Goal: Task Accomplishment & Management: Use online tool/utility

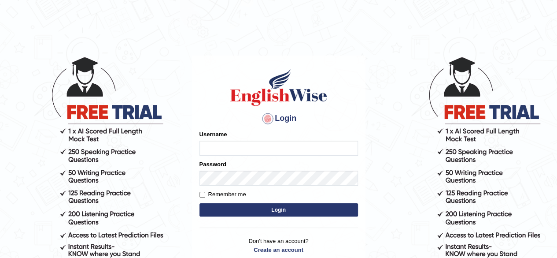
type input "Shamim"
click at [267, 204] on button "Login" at bounding box center [278, 209] width 158 height 13
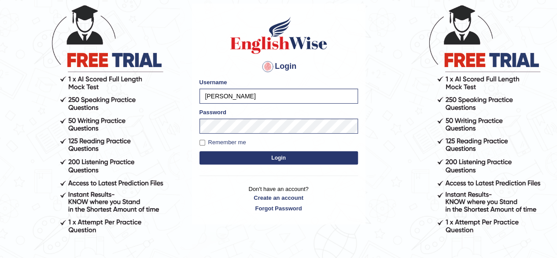
scroll to position [75, 0]
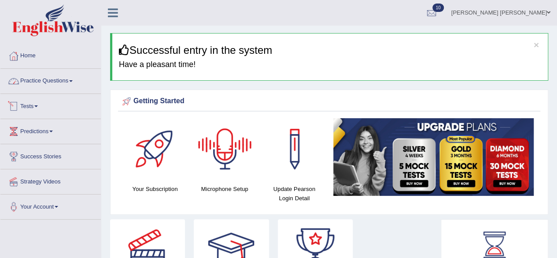
click at [73, 80] on span at bounding box center [71, 81] width 4 height 2
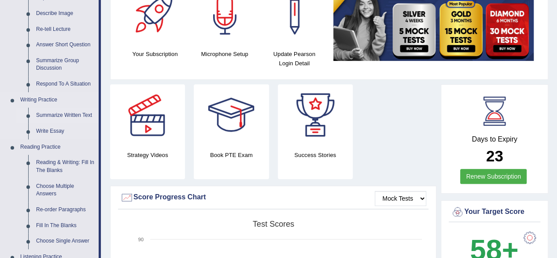
scroll to position [176, 0]
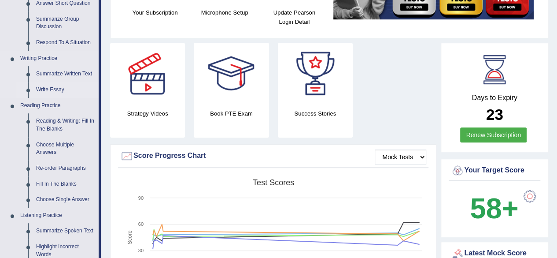
click at [56, 86] on link "Write Essay" at bounding box center [65, 90] width 66 height 16
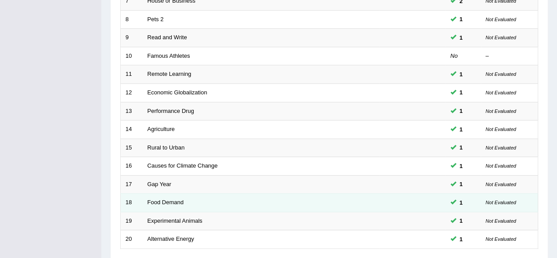
scroll to position [321, 0]
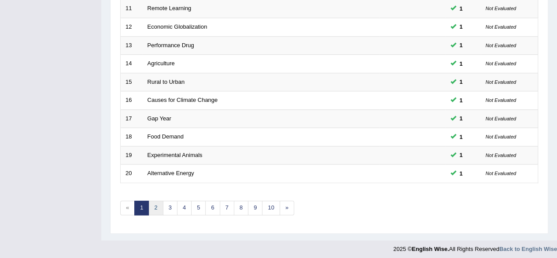
click at [155, 205] on link "2" at bounding box center [155, 207] width 15 height 15
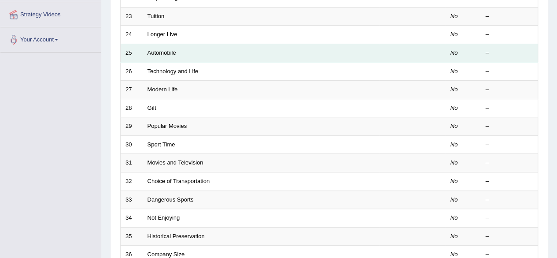
scroll to position [88, 0]
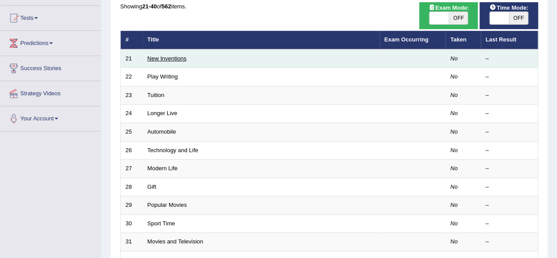
click at [167, 59] on link "New Inventions" at bounding box center [166, 58] width 39 height 7
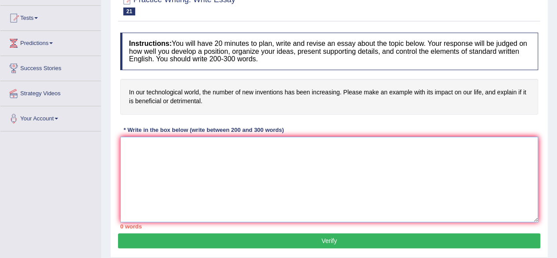
click at [301, 140] on textarea at bounding box center [329, 178] width 418 height 85
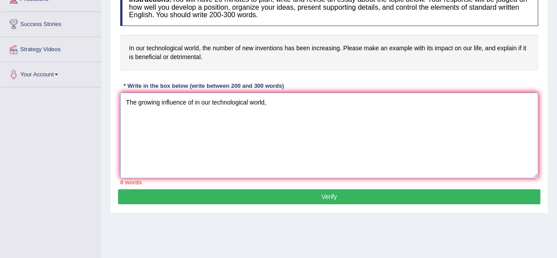
click at [196, 102] on textarea "The growing influence of in our technological world," at bounding box center [329, 134] width 418 height 85
click at [283, 107] on textarea "The growing influence of In our technological world," at bounding box center [329, 134] width 418 height 85
click at [265, 104] on textarea "The growing influence of our technological world," at bounding box center [329, 134] width 418 height 85
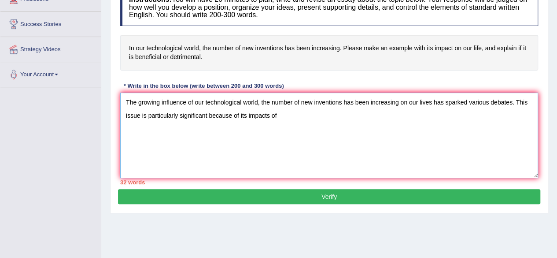
drag, startPoint x: 195, startPoint y: 102, endPoint x: 398, endPoint y: 103, distance: 203.4
click at [398, 103] on textarea "The growing influence of our technological world, the number of new inventions …" at bounding box center [329, 134] width 418 height 85
click at [298, 123] on textarea "The growing influence of our technological world, the number of new inventions …" at bounding box center [329, 134] width 418 height 85
paste textarea "our technological world, the number of new inventions has been increasing"
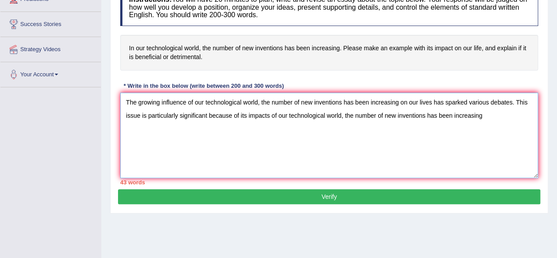
click at [277, 114] on textarea "The growing influence of our technological world, the number of new inventions …" at bounding box center [329, 134] width 418 height 85
click at [489, 122] on textarea "The growing influence of our technological world, the number of new inventions …" at bounding box center [329, 134] width 418 height 85
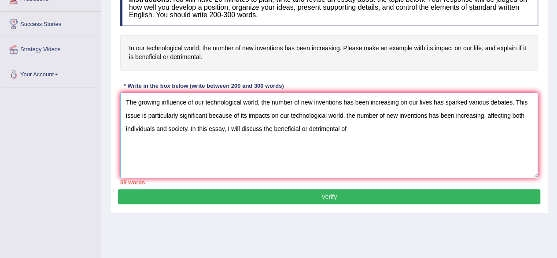
drag, startPoint x: 193, startPoint y: 102, endPoint x: 398, endPoint y: 100, distance: 204.7
click at [398, 100] on textarea "The growing influence of our technological world, the number of new inventions …" at bounding box center [329, 134] width 418 height 85
click at [370, 125] on textarea "The growing influence of our technological world, the number of new inventions …" at bounding box center [329, 134] width 418 height 85
paste textarea "our technological world, the number of new inventions has been increasing"
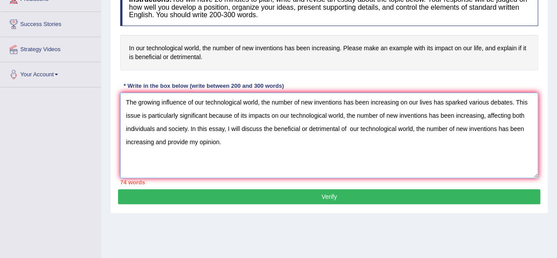
click at [348, 127] on textarea "The growing influence of our technological world, the number of new inventions …" at bounding box center [329, 134] width 418 height 85
click at [271, 149] on textarea "The growing influence of our technological world, the number of new inventions …" at bounding box center [329, 134] width 418 height 85
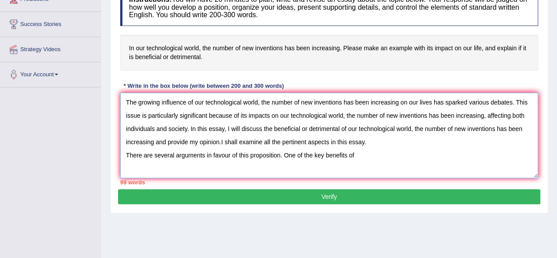
drag, startPoint x: 195, startPoint y: 100, endPoint x: 397, endPoint y: 103, distance: 201.6
click at [397, 103] on textarea "The growing influence of our technological world, the number of new inventions …" at bounding box center [329, 134] width 418 height 85
click at [365, 158] on textarea "The growing influence of our technological world, the number of new inventions …" at bounding box center [329, 134] width 418 height 85
paste textarea "our technological world, the number of new inventions has been increasing"
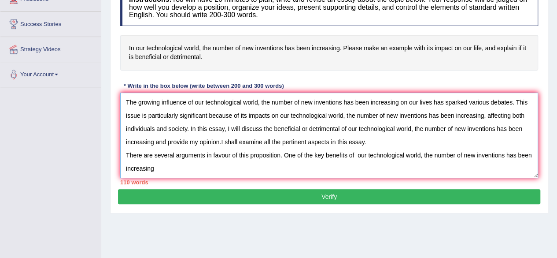
click at [358, 155] on textarea "The growing influence of our technological world, the number of new inventions …" at bounding box center [329, 134] width 418 height 85
click at [160, 169] on textarea "The growing influence of our technological world, the number of new inventions …" at bounding box center [329, 134] width 418 height 85
click at [173, 166] on textarea "The growing influence of our technological world, the number of new inventions …" at bounding box center [329, 134] width 418 height 85
click at [313, 169] on textarea "The growing influence of our technological world, the number of new inventions …" at bounding box center [329, 134] width 418 height 85
drag, startPoint x: 296, startPoint y: 168, endPoint x: 309, endPoint y: 169, distance: 13.2
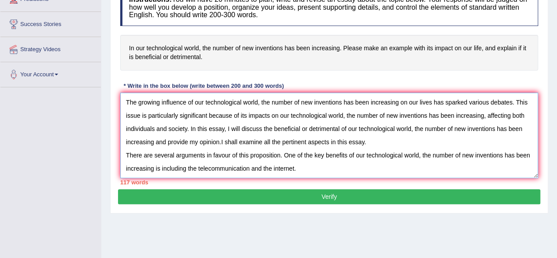
click at [296, 168] on textarea "The growing influence of our technological world, the number of new inventions …" at bounding box center [329, 134] width 418 height 85
drag, startPoint x: 316, startPoint y: 168, endPoint x: 331, endPoint y: 169, distance: 14.1
click at [316, 168] on textarea "The growing influence of our technological world, the number of new inventions …" at bounding box center [329, 134] width 418 height 85
click at [432, 172] on textarea "The growing influence of our technological world, the number of new inventions …" at bounding box center [329, 134] width 418 height 85
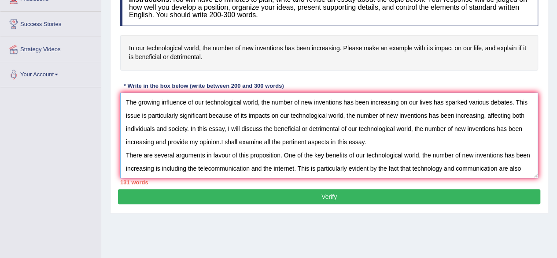
scroll to position [7, 0]
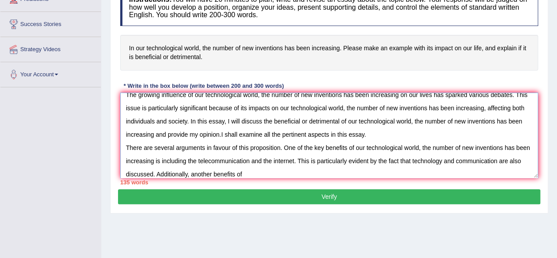
paste textarea "our technological world, the number of new inventions has been increasing"
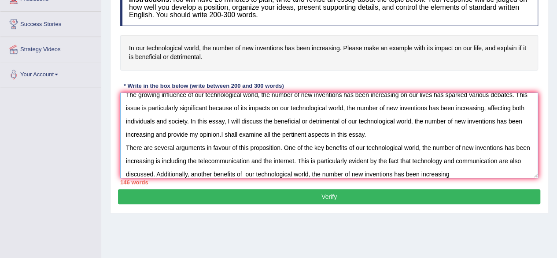
click at [256, 173] on textarea "The growing influence of our technological world, the number of new inventions …" at bounding box center [329, 134] width 418 height 85
click at [466, 174] on textarea "The growing influence of our technological world, the number of new inventions …" at bounding box center [329, 134] width 418 height 85
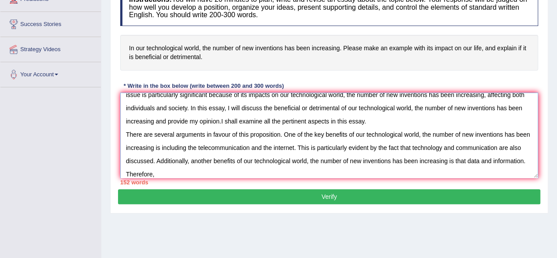
click at [198, 173] on textarea "The growing influence of our technological world, the number of new inventions …" at bounding box center [329, 134] width 418 height 85
paste textarea "our technological world, the number of new inventions has been increasing"
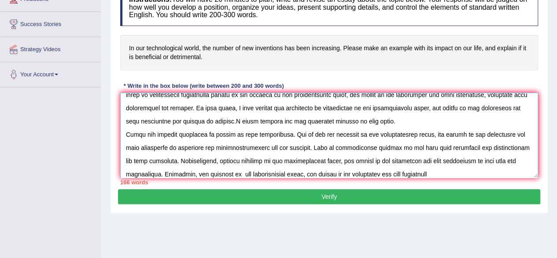
click at [231, 174] on textarea at bounding box center [329, 134] width 418 height 85
click at [444, 175] on textarea at bounding box center [329, 134] width 418 height 85
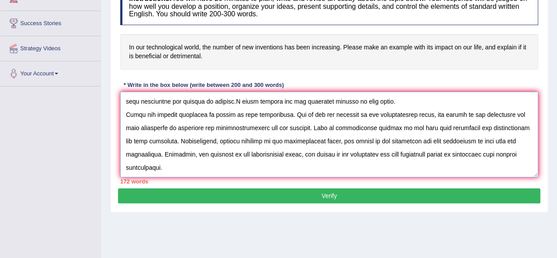
scroll to position [114, 0]
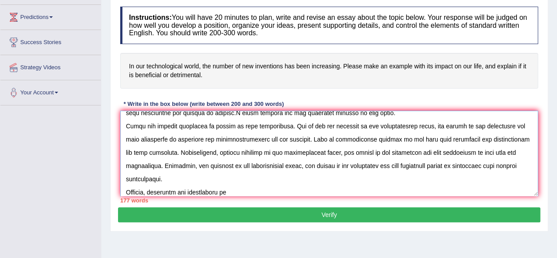
paste textarea "our technological world, the number of new inventions has been increasing"
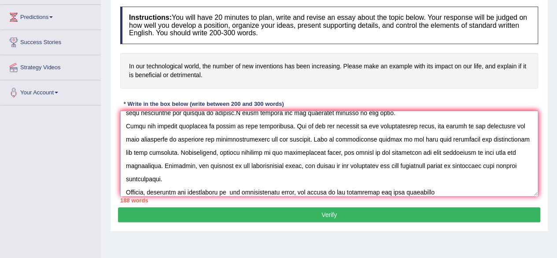
click at [230, 191] on textarea at bounding box center [329, 152] width 418 height 85
click at [436, 189] on textarea at bounding box center [329, 152] width 418 height 85
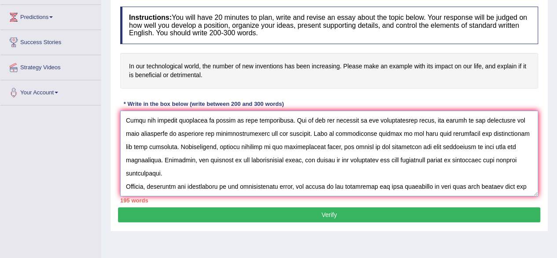
scroll to position [60, 0]
click at [453, 180] on textarea at bounding box center [329, 152] width 418 height 85
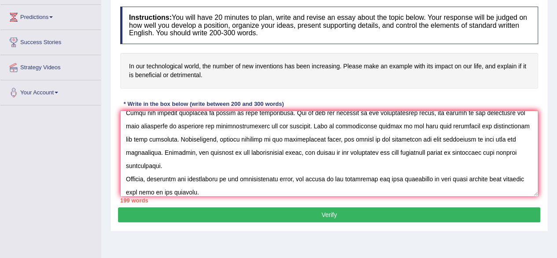
click at [268, 188] on textarea at bounding box center [329, 152] width 418 height 85
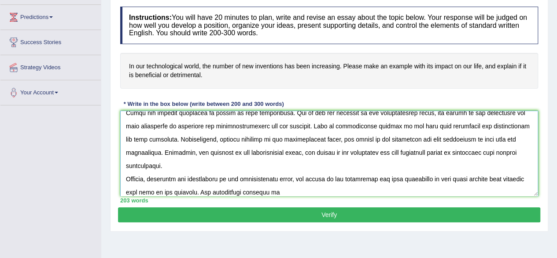
paste textarea "our technological world, the number of new inventions has been increasing"
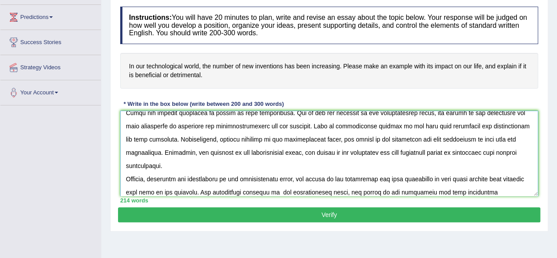
click at [302, 190] on textarea at bounding box center [329, 152] width 418 height 85
click at [506, 190] on textarea at bounding box center [329, 152] width 418 height 85
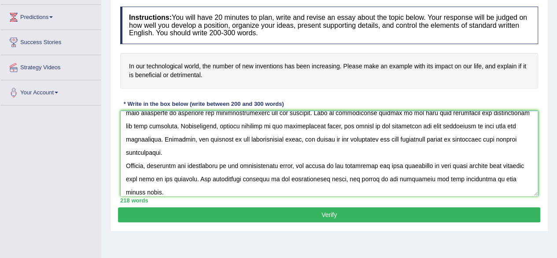
drag, startPoint x: 142, startPoint y: 192, endPoint x: 147, endPoint y: 190, distance: 5.5
click at [142, 192] on textarea at bounding box center [329, 152] width 418 height 85
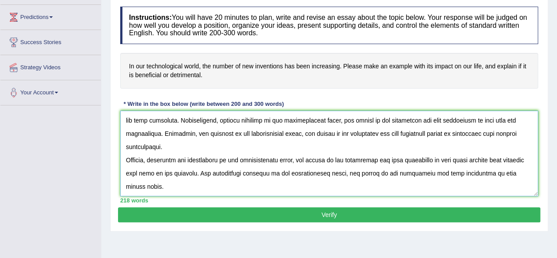
click at [143, 192] on textarea at bounding box center [329, 152] width 418 height 85
click at [143, 188] on textarea at bounding box center [329, 152] width 418 height 85
click at [171, 187] on textarea at bounding box center [329, 152] width 418 height 85
drag, startPoint x: 213, startPoint y: 185, endPoint x: 222, endPoint y: 182, distance: 10.3
click at [213, 185] on textarea at bounding box center [329, 152] width 418 height 85
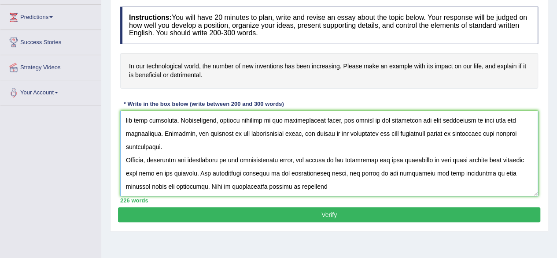
click at [317, 186] on textarea at bounding box center [329, 152] width 418 height 85
paste textarea "our technological world, the number of new inventions has been increasing"
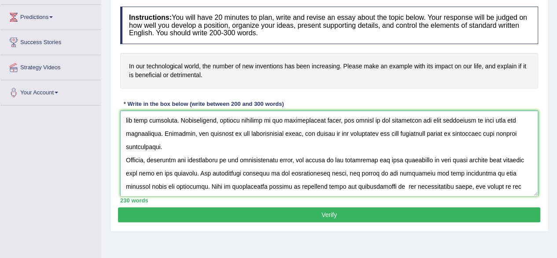
scroll to position [87, 0]
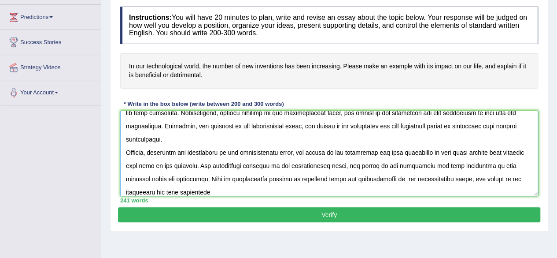
click at [384, 180] on textarea at bounding box center [329, 152] width 418 height 85
click at [217, 191] on textarea at bounding box center [329, 152] width 418 height 85
click at [247, 193] on textarea at bounding box center [329, 152] width 418 height 85
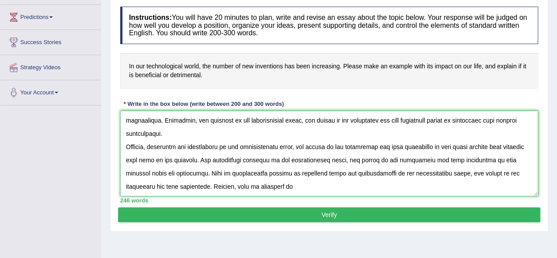
drag, startPoint x: 292, startPoint y: 191, endPoint x: 236, endPoint y: 190, distance: 55.5
click at [236, 190] on textarea at bounding box center [329, 152] width 418 height 85
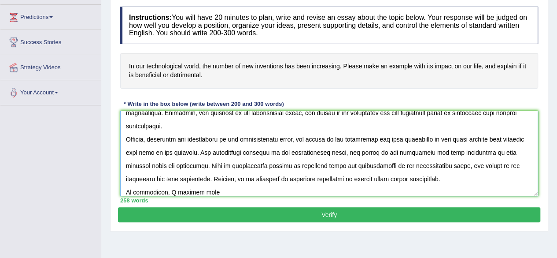
paste textarea "our technological world, the number of new inventions has been increasing"
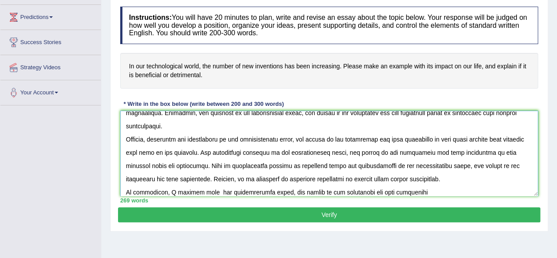
click at [202, 191] on textarea at bounding box center [329, 152] width 418 height 85
drag, startPoint x: 409, startPoint y: 194, endPoint x: 407, endPoint y: 188, distance: 6.3
click at [409, 193] on div "Instructions: You will have 20 minutes to plan, write and revise an essay about…" at bounding box center [329, 104] width 422 height 205
click at [407, 188] on textarea at bounding box center [329, 152] width 418 height 85
click at [458, 189] on textarea at bounding box center [329, 152] width 418 height 85
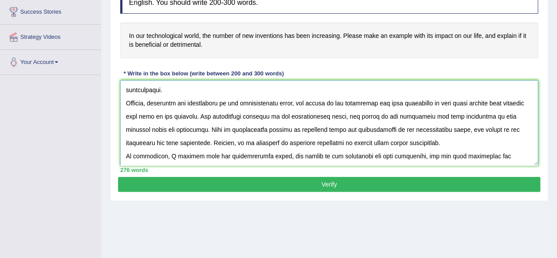
scroll to position [113, 0]
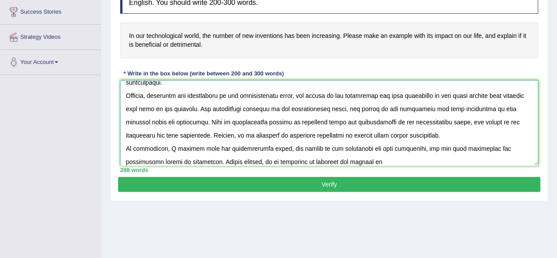
paste textarea "our technological world, the number of new inventions has been increasing"
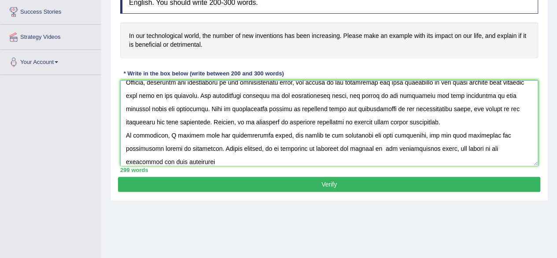
click at [346, 147] on textarea at bounding box center [329, 122] width 418 height 85
click at [160, 160] on textarea at bounding box center [329, 122] width 418 height 85
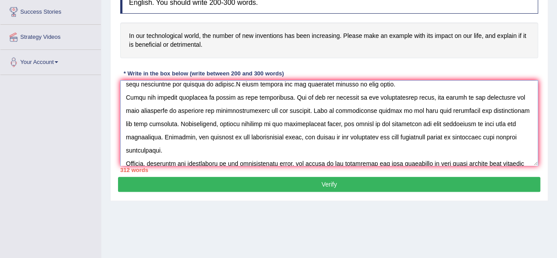
scroll to position [132, 0]
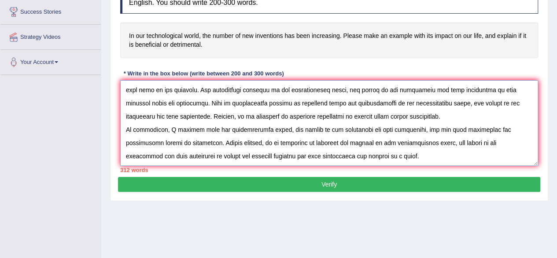
type textarea "The growing influence of our technological world, the number of new inventions …"
click at [402, 183] on button "Verify" at bounding box center [329, 184] width 422 height 15
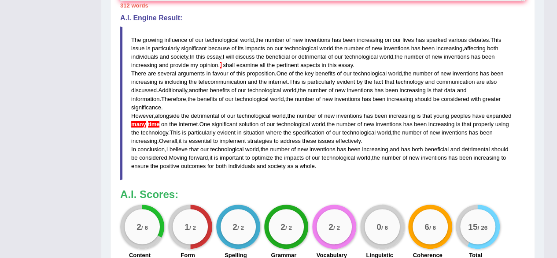
scroll to position [276, 0]
